Goal: Information Seeking & Learning: Learn about a topic

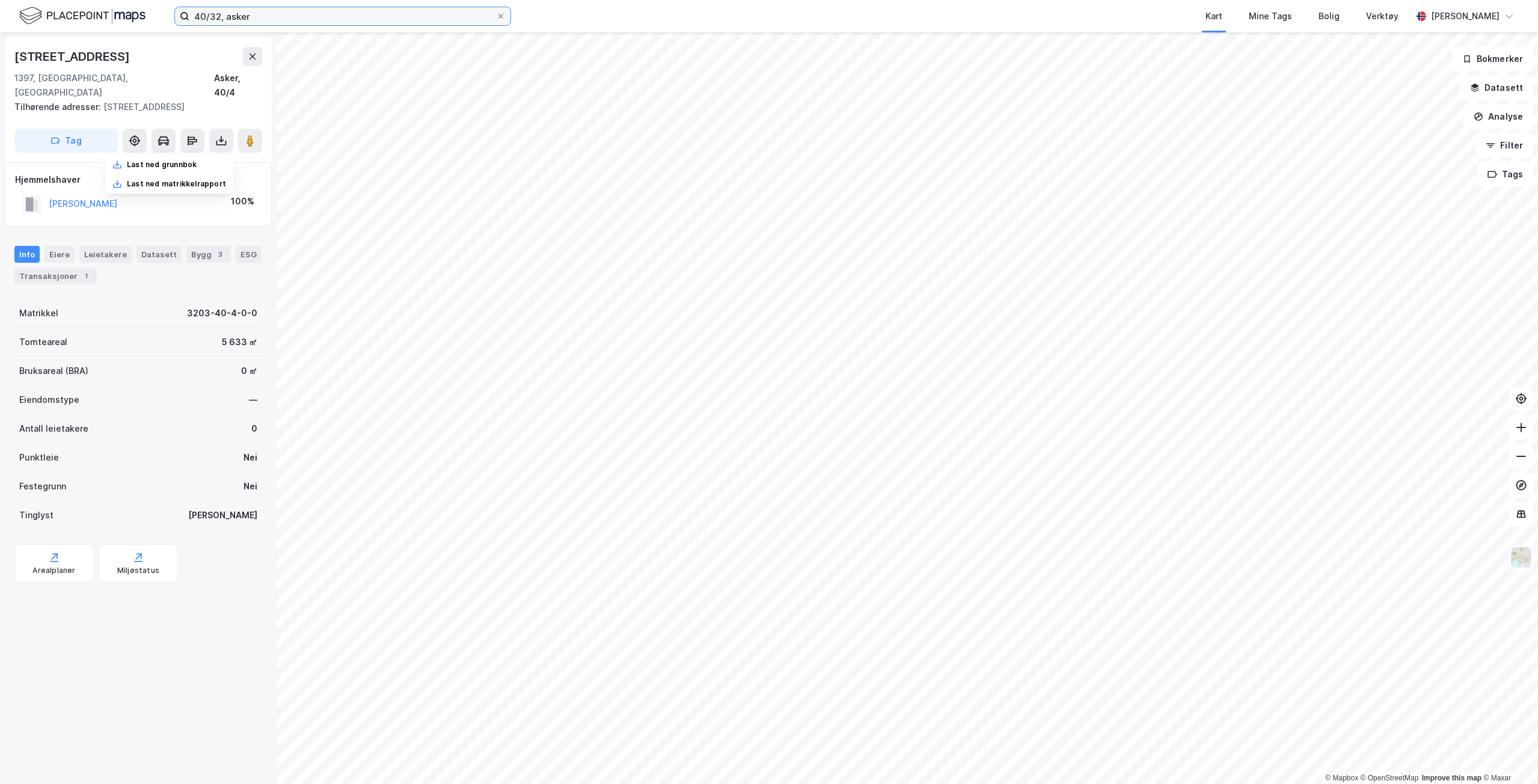
click at [223, 21] on input "40/32, asker" at bounding box center [342, 16] width 307 height 18
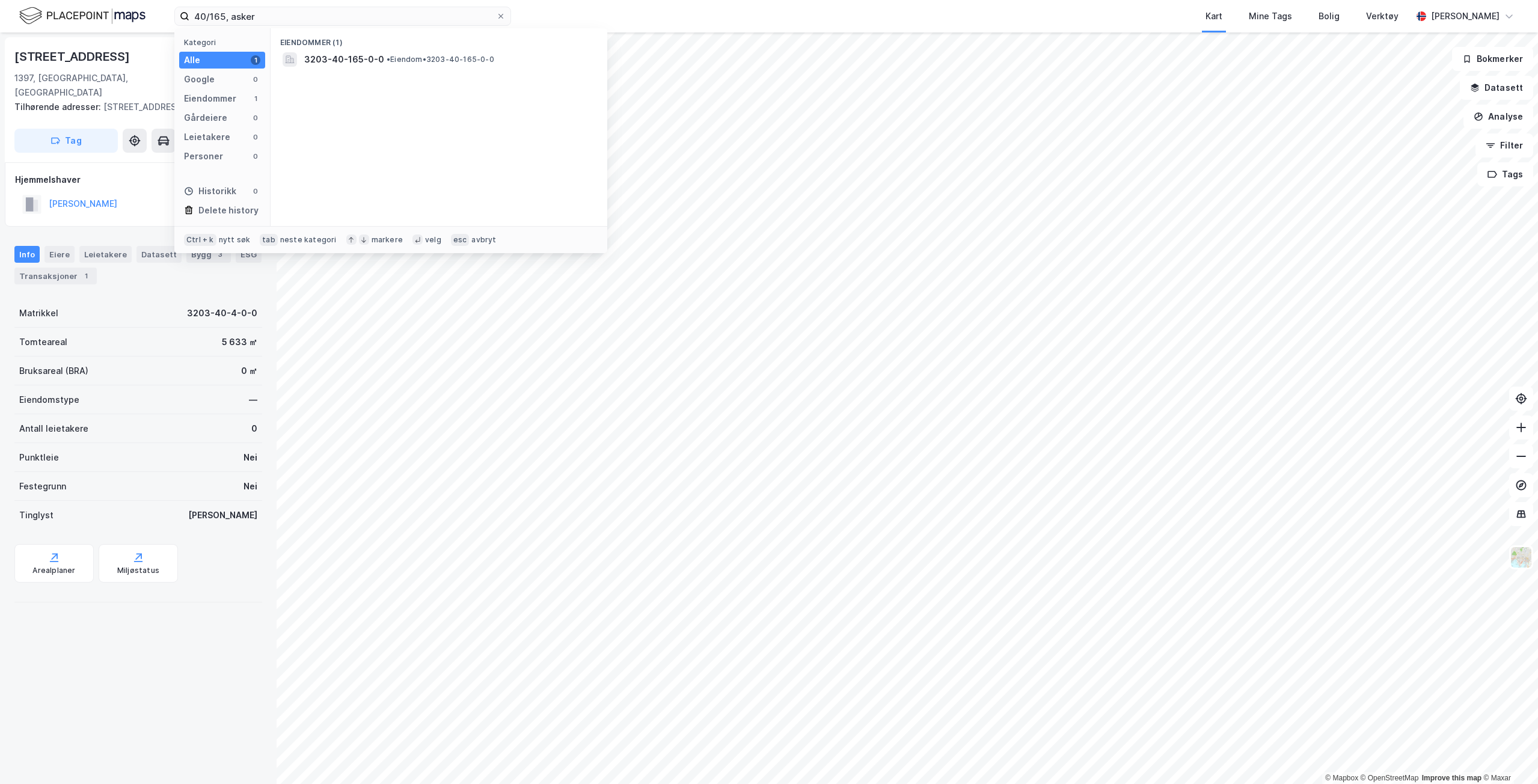
click at [321, 57] on span "3203-40-165-0-0" at bounding box center [344, 59] width 80 height 14
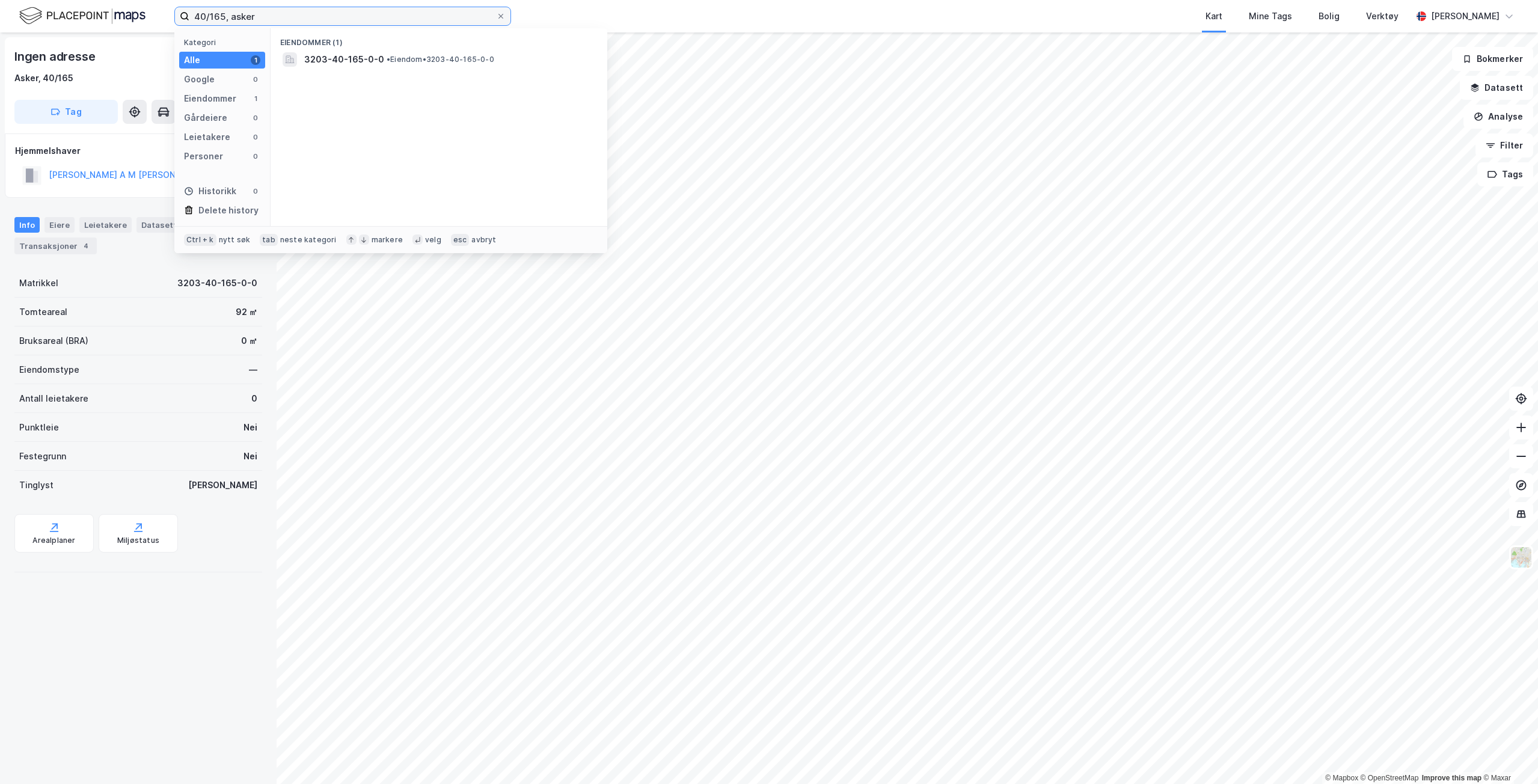
click at [221, 21] on input "40/165, asker" at bounding box center [342, 16] width 307 height 18
type input "40/167, asker"
